Goal: Task Accomplishment & Management: Complete application form

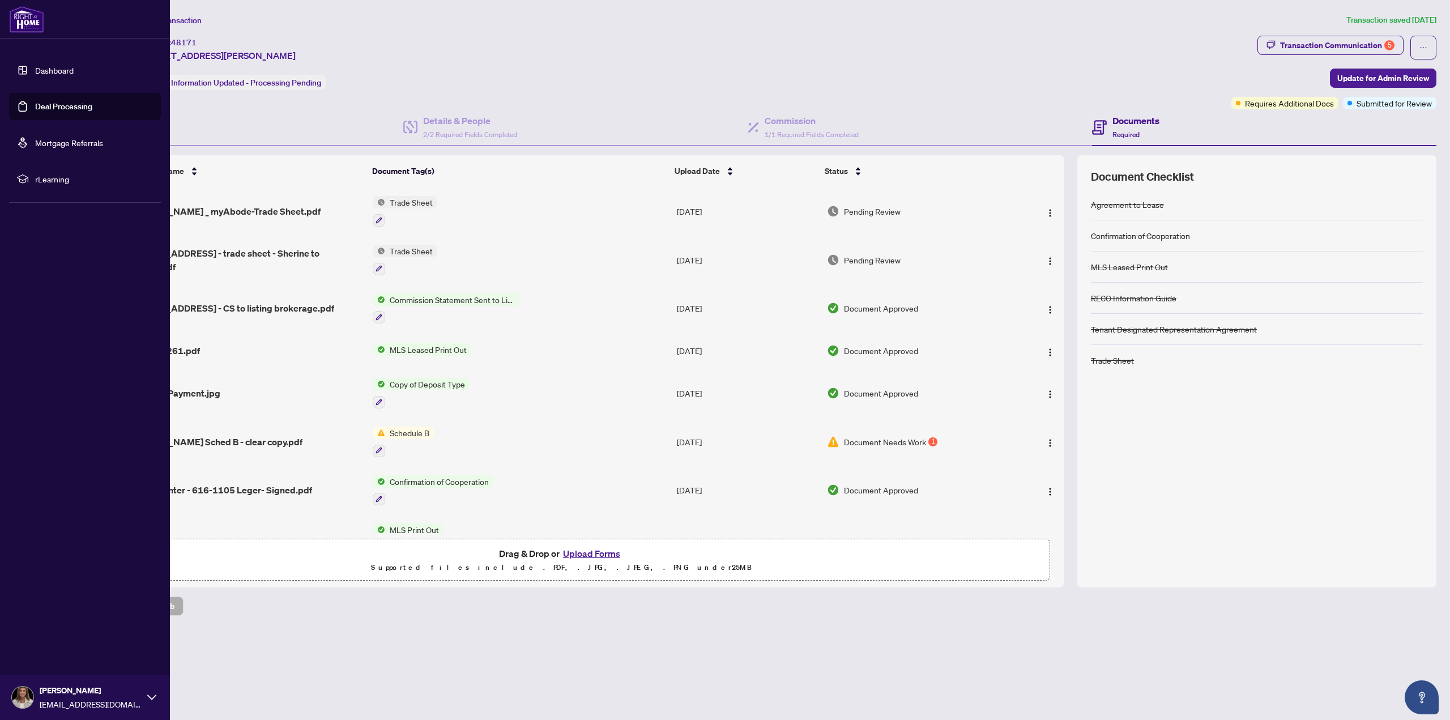
click at [49, 69] on link "Dashboard" at bounding box center [54, 70] width 39 height 10
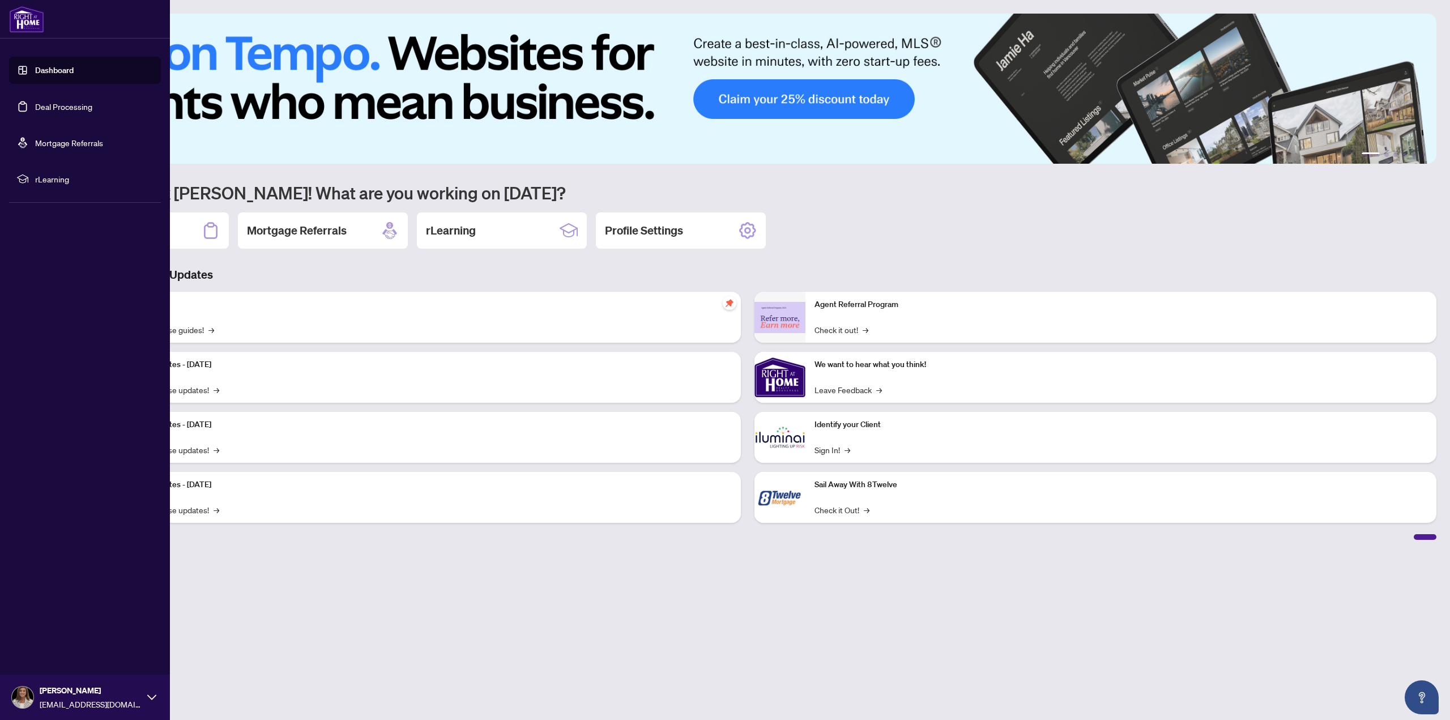
click at [42, 105] on link "Deal Processing" at bounding box center [63, 106] width 57 height 10
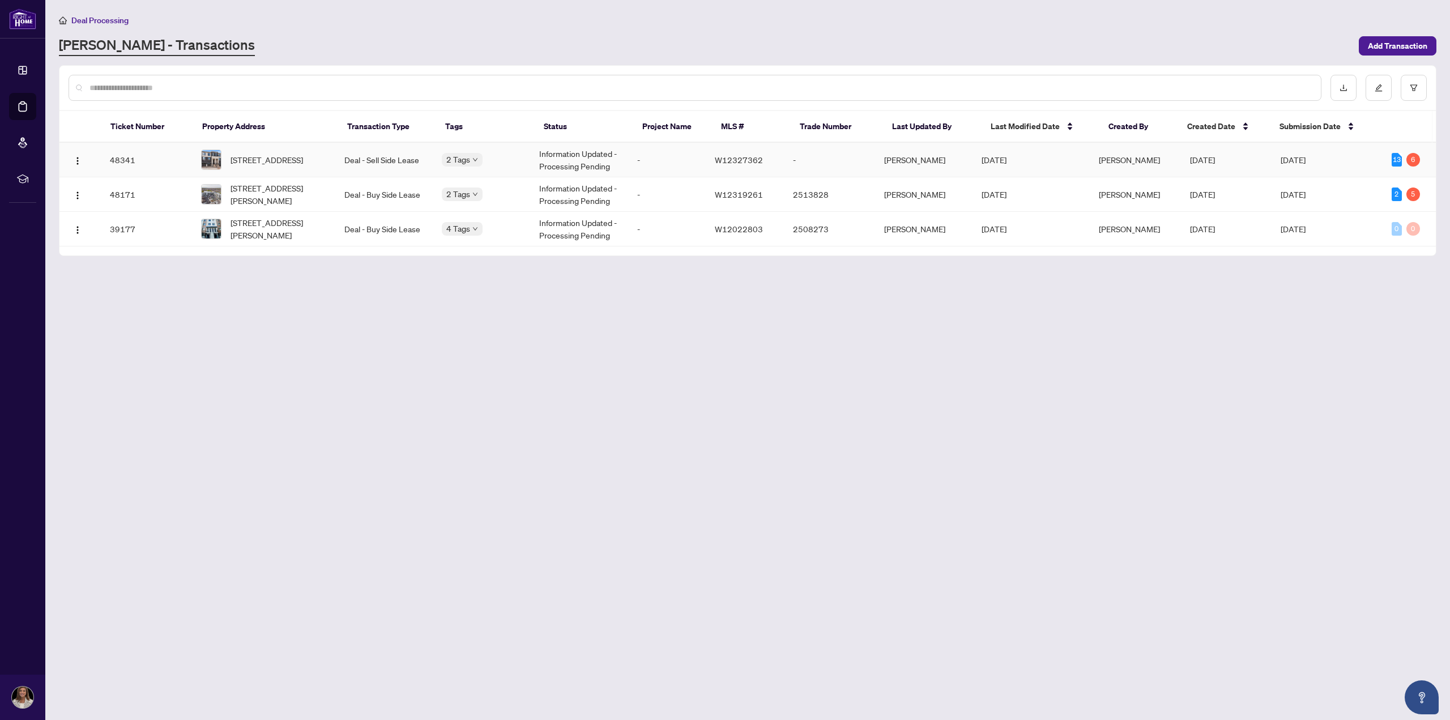
click at [377, 156] on td "Deal - Sell Side Lease" at bounding box center [383, 160] width 97 height 35
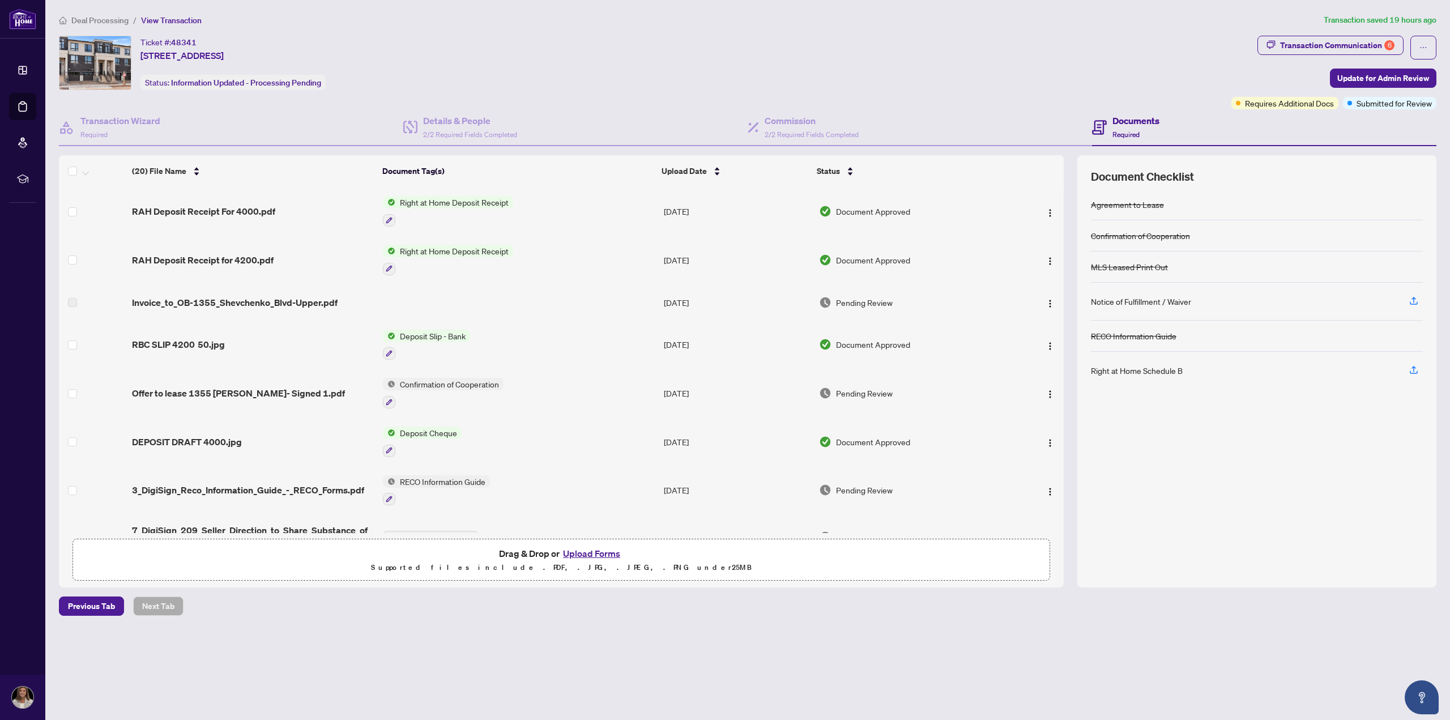
click at [605, 553] on button "Upload Forms" at bounding box center [591, 553] width 64 height 15
click at [585, 550] on button "Upload Forms" at bounding box center [591, 553] width 64 height 15
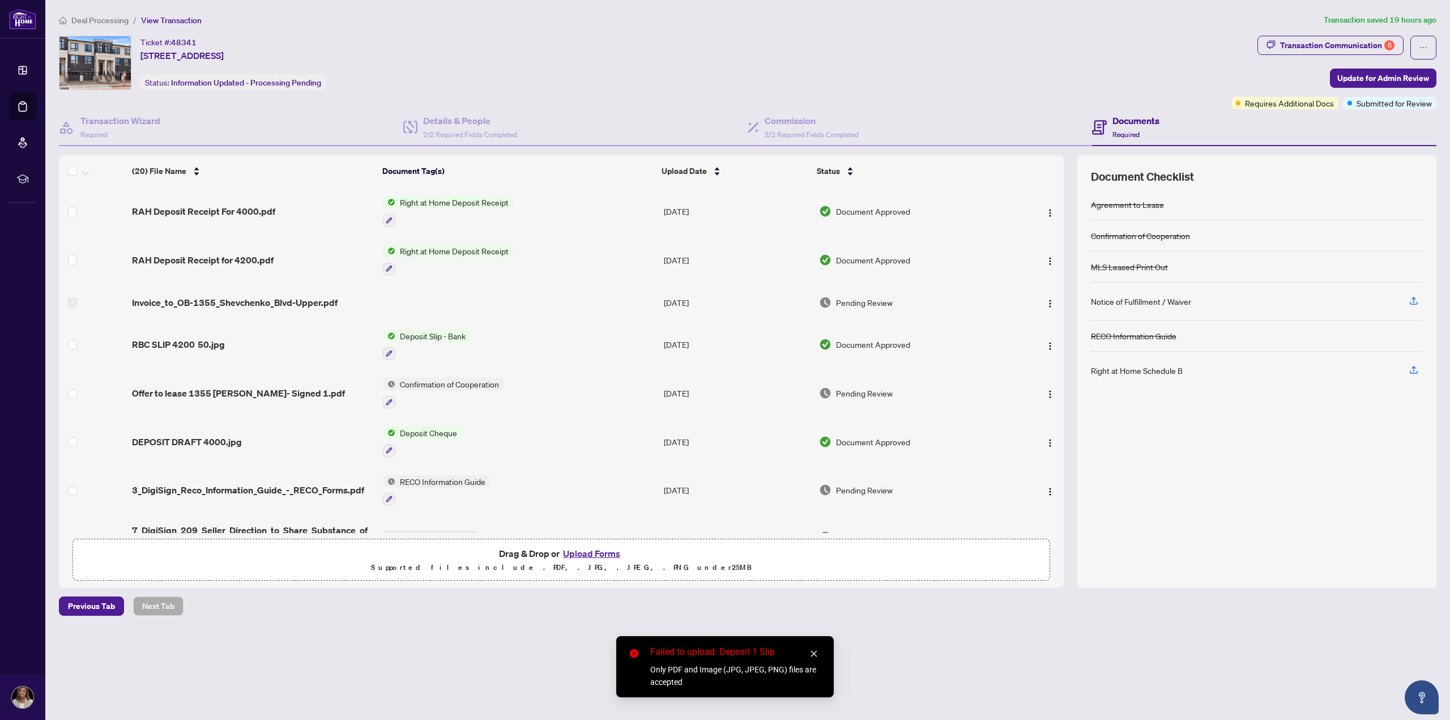
click at [814, 650] on icon "close" at bounding box center [814, 653] width 8 height 8
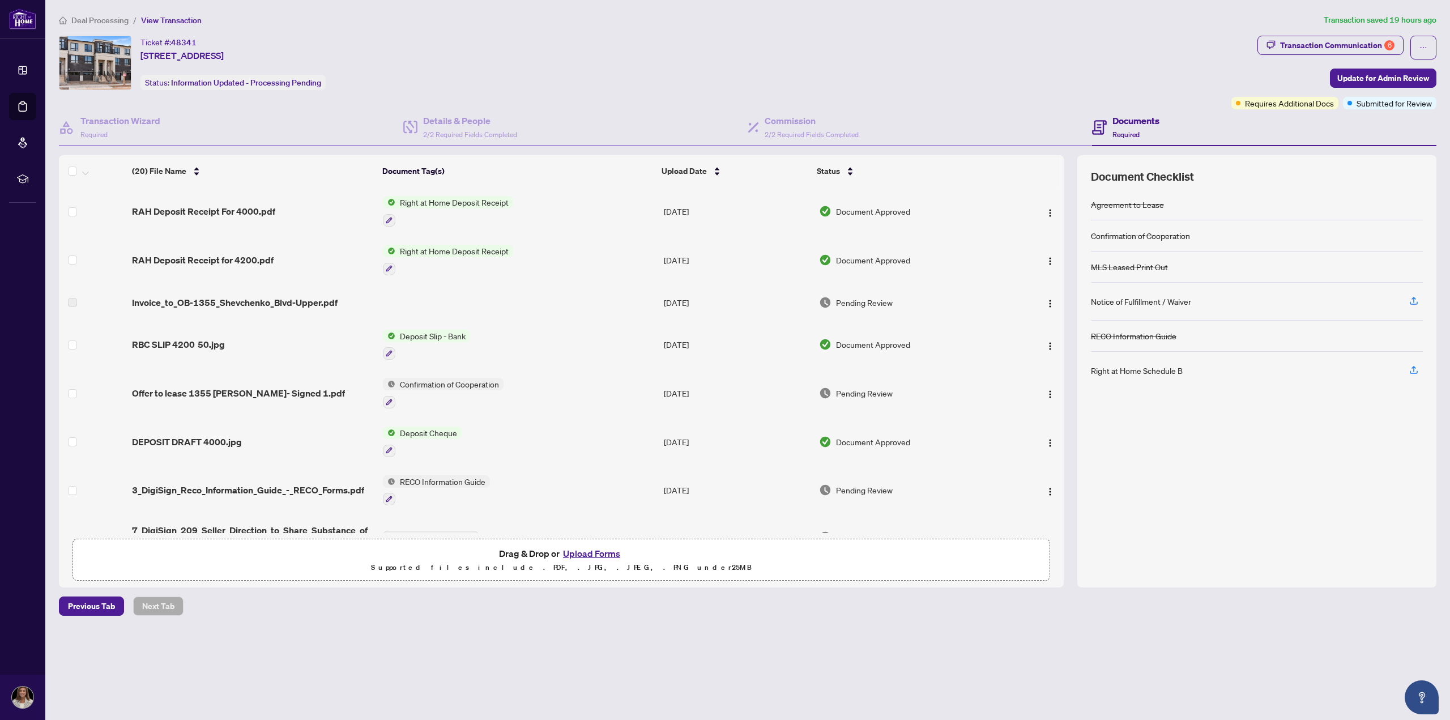
click at [602, 551] on button "Upload Forms" at bounding box center [591, 553] width 64 height 15
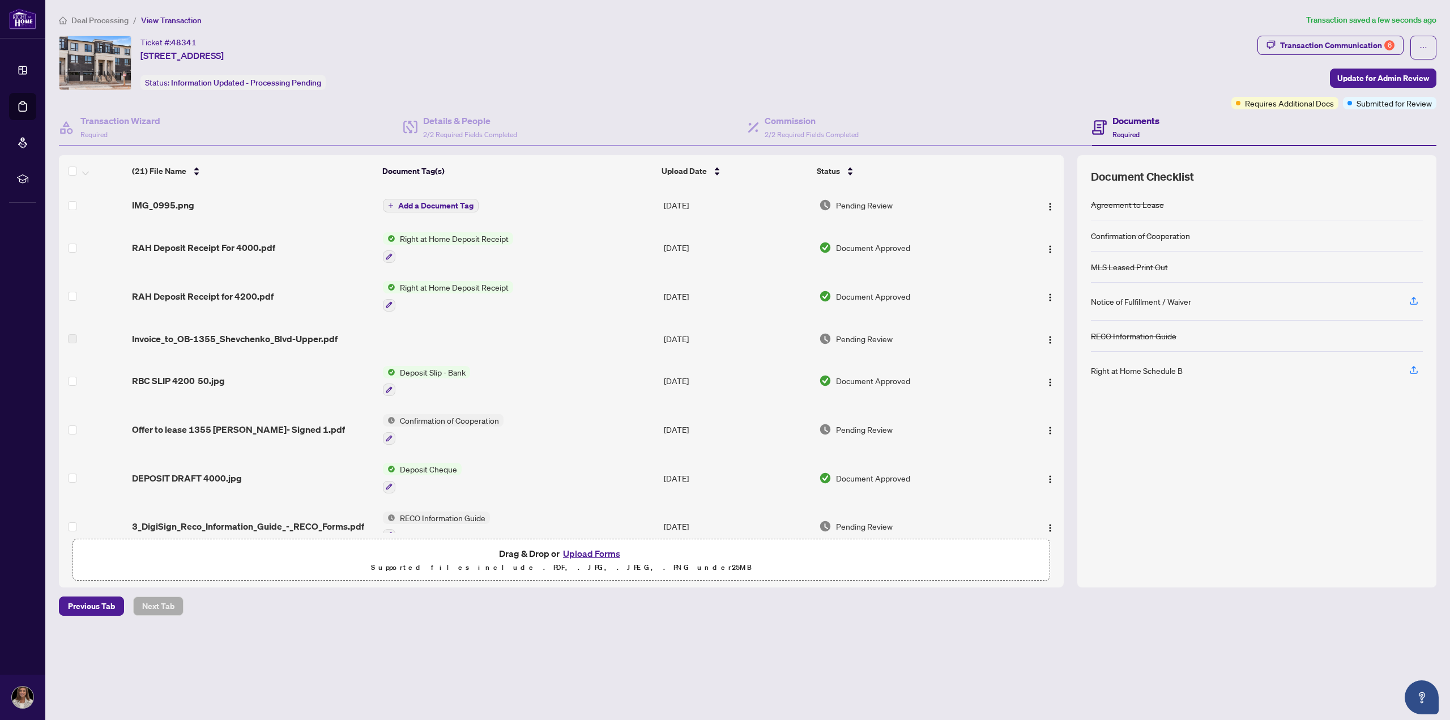
click at [455, 203] on span "Add a Document Tag" at bounding box center [435, 206] width 75 height 8
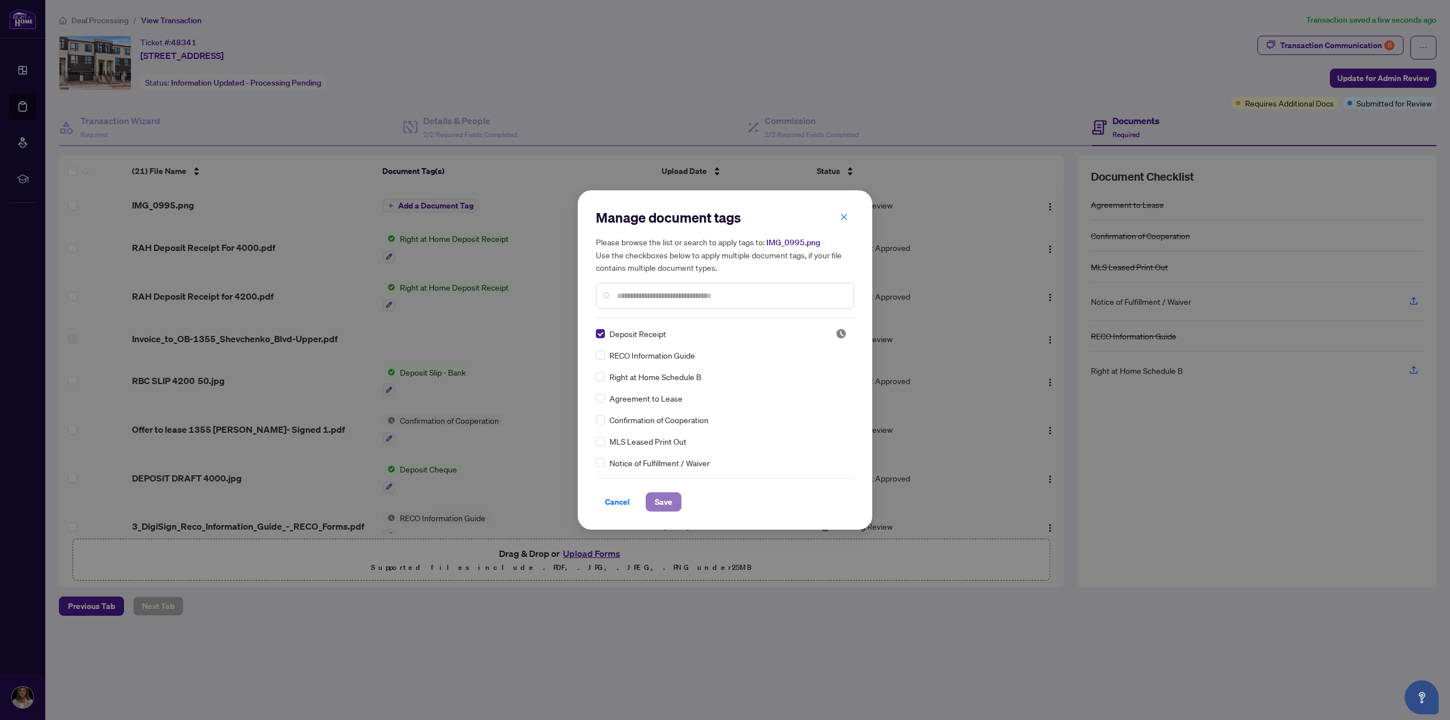
click at [661, 499] on span "Save" at bounding box center [664, 502] width 18 height 18
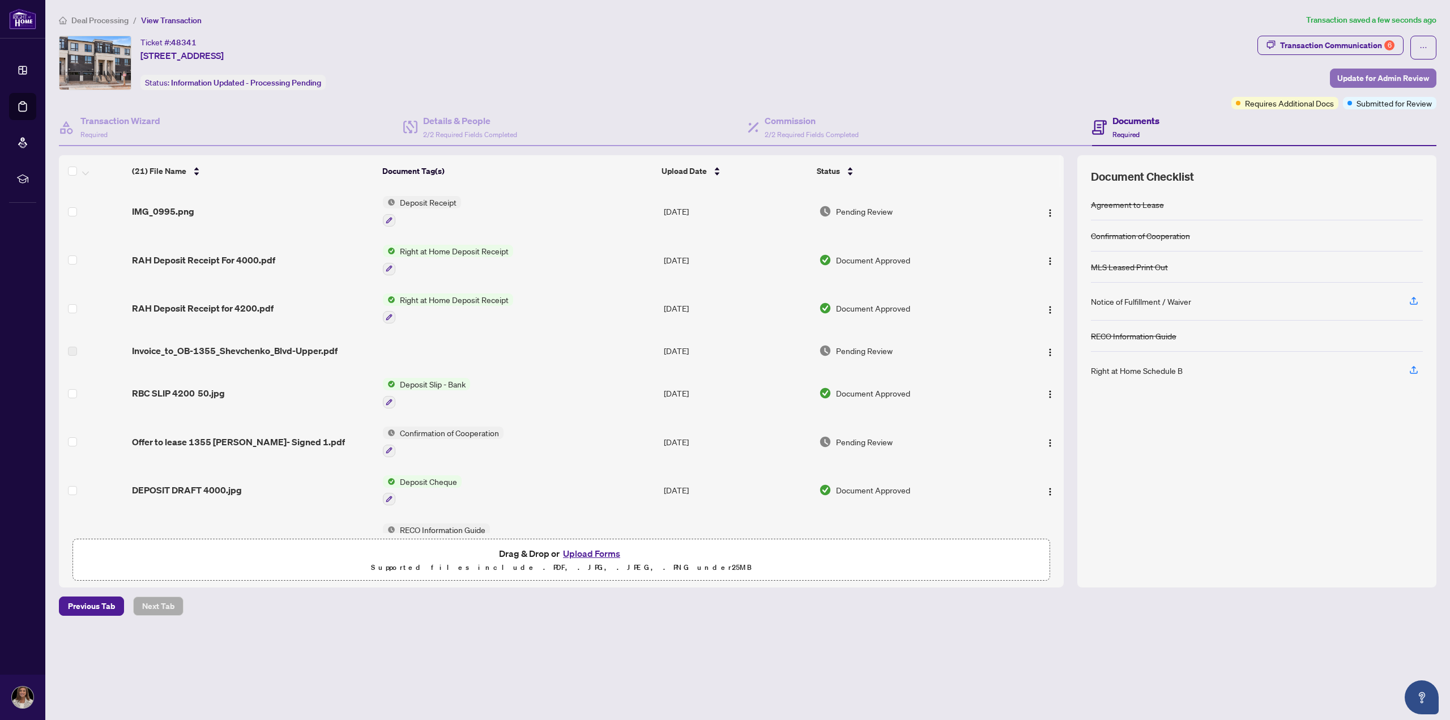
click at [1349, 77] on span "Update for Admin Review" at bounding box center [1383, 78] width 92 height 18
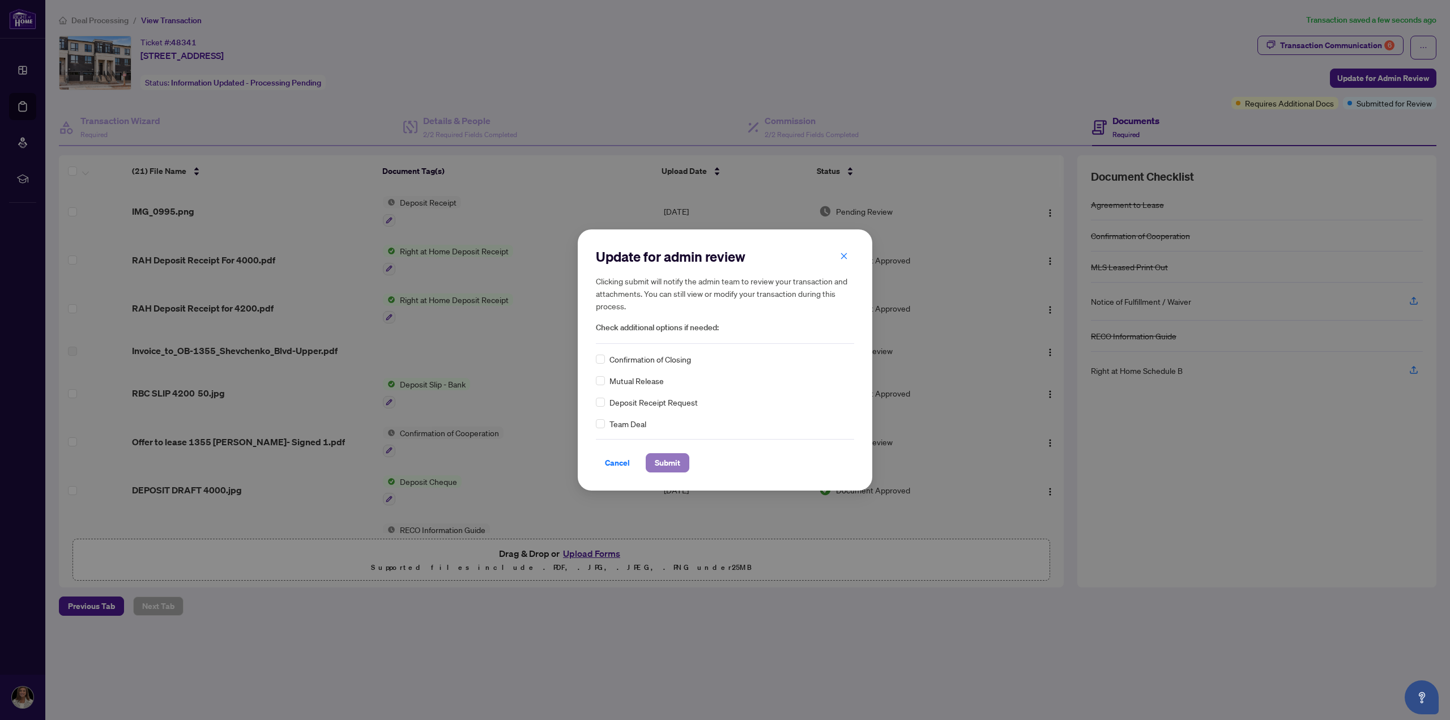
click at [672, 462] on span "Submit" at bounding box center [667, 463] width 25 height 18
